Goal: Browse casually

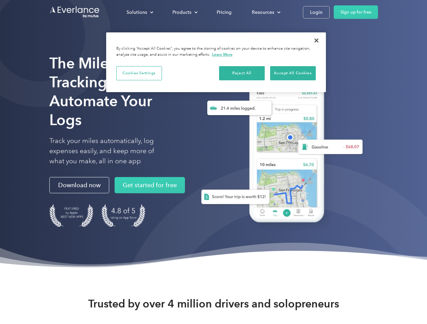
click at [139, 12] on div "Solutions" at bounding box center [136, 12] width 21 height 8
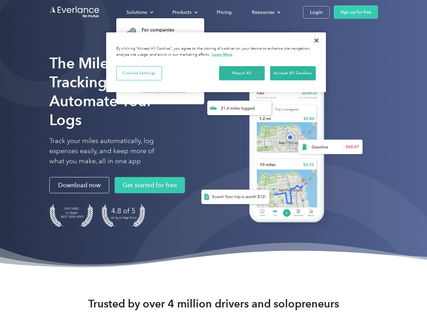
click at [184, 12] on div "Products" at bounding box center [181, 12] width 19 height 8
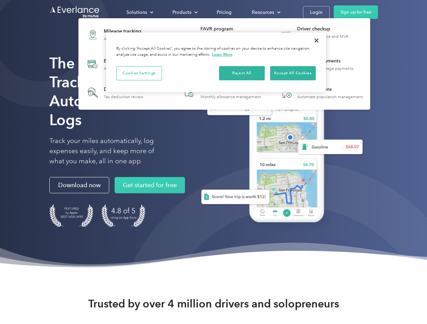
click at [265, 12] on div "Resources" at bounding box center [263, 12] width 22 height 8
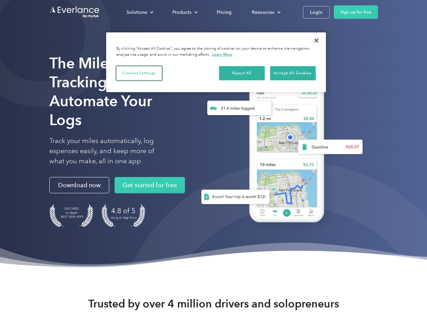
click at [139, 73] on button "Cookies Settings" at bounding box center [139, 73] width 46 height 14
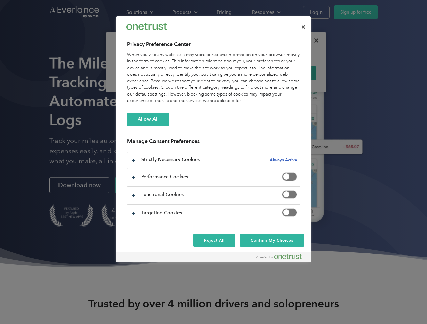
click at [242, 73] on div "When you visit any website, it may store or retrieve information on your browse…" at bounding box center [213, 78] width 173 height 53
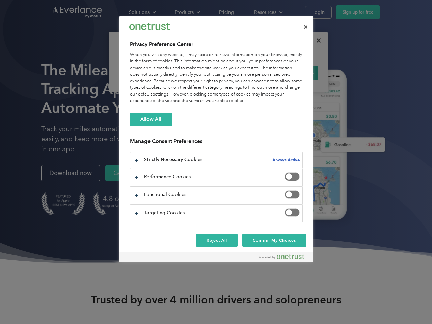
click at [292, 73] on div "When you visit any website, it may store or retrieve information on your browse…" at bounding box center [216, 78] width 173 height 53
click at [316, 41] on div at bounding box center [216, 162] width 432 height 324
